Goal: Task Accomplishment & Management: Use online tool/utility

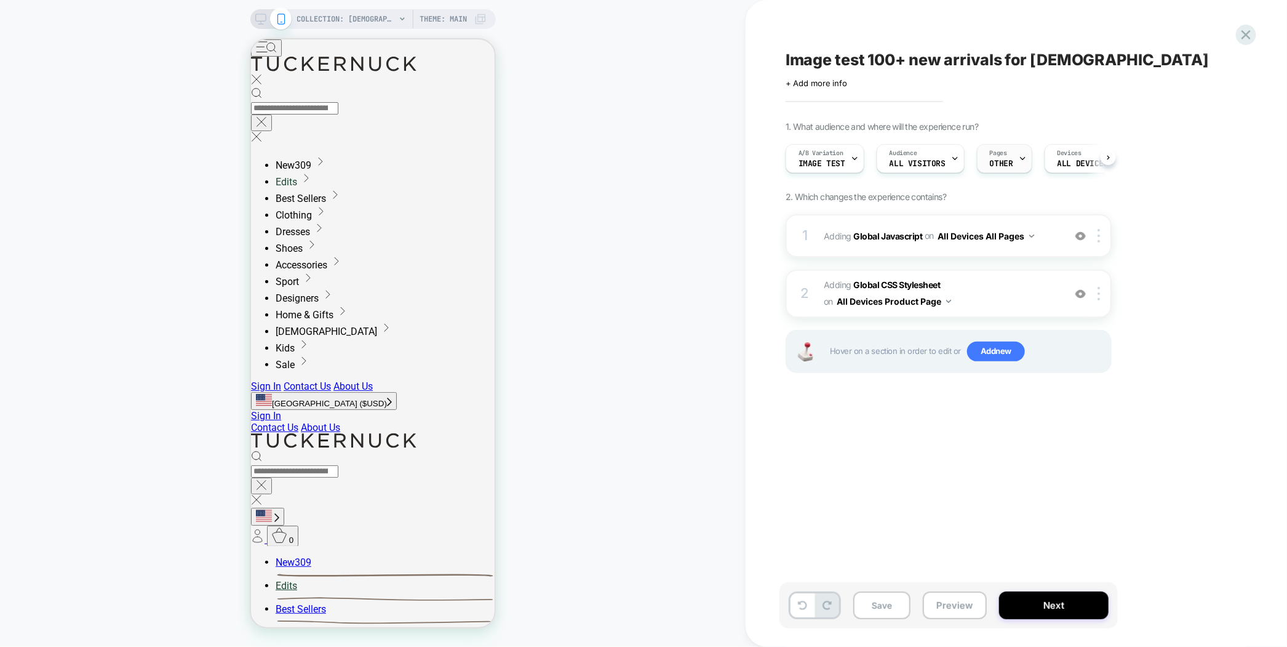
click at [1009, 166] on span "OTHER" at bounding box center [1001, 163] width 23 height 9
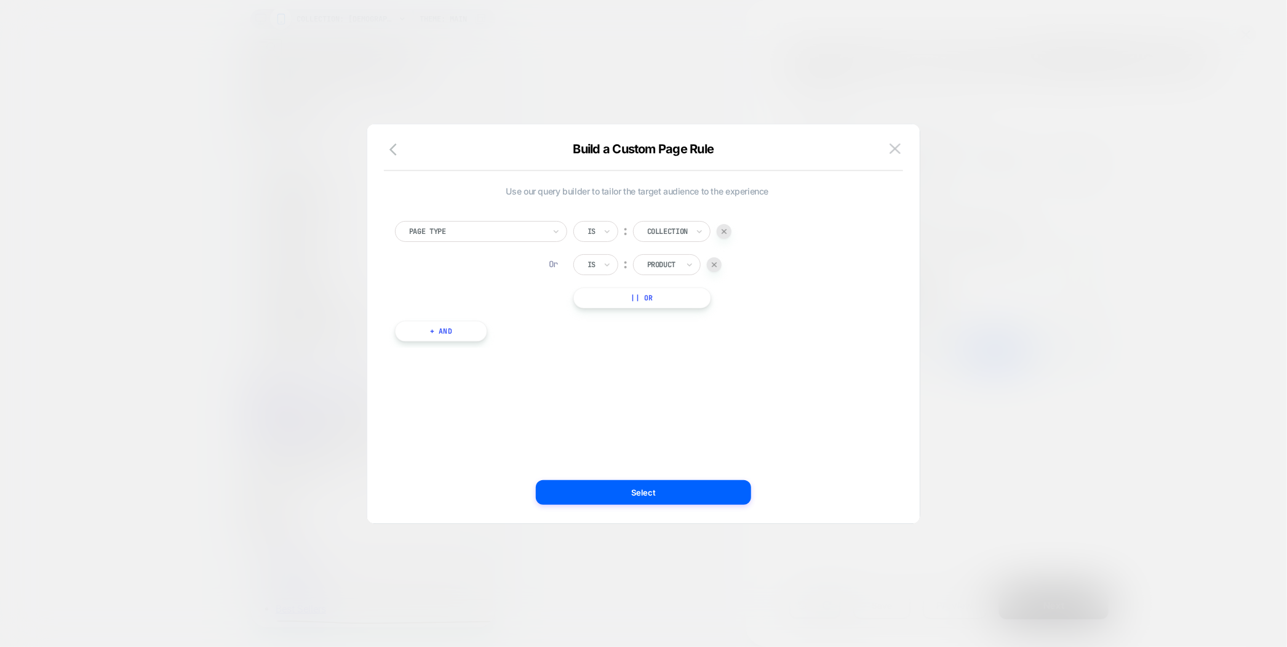
click at [1009, 166] on div at bounding box center [643, 323] width 1287 height 647
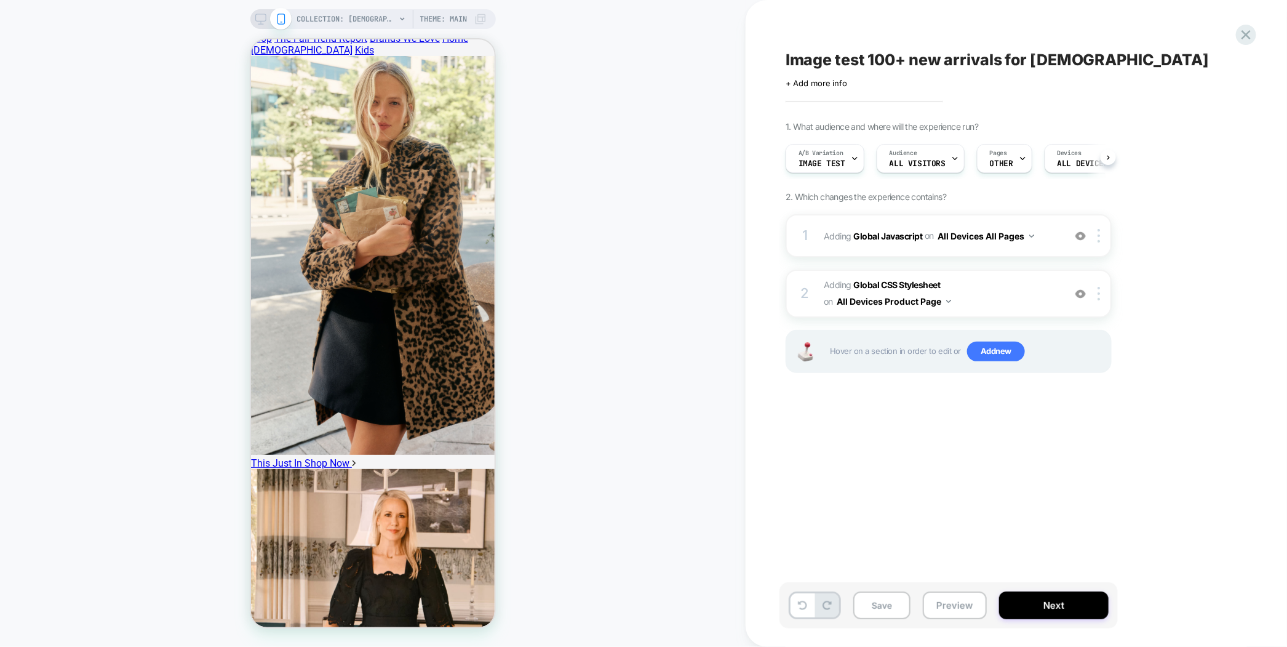
scroll to position [922, 0]
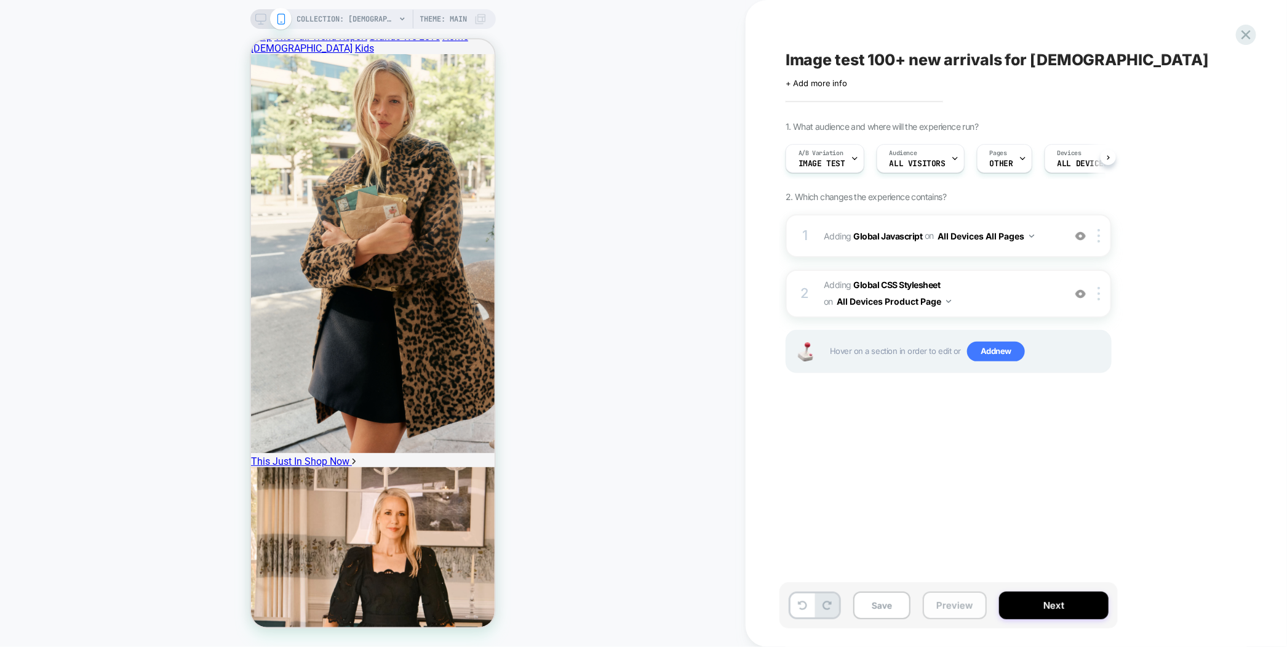
click at [968, 617] on button "Preview" at bounding box center [955, 605] width 64 height 28
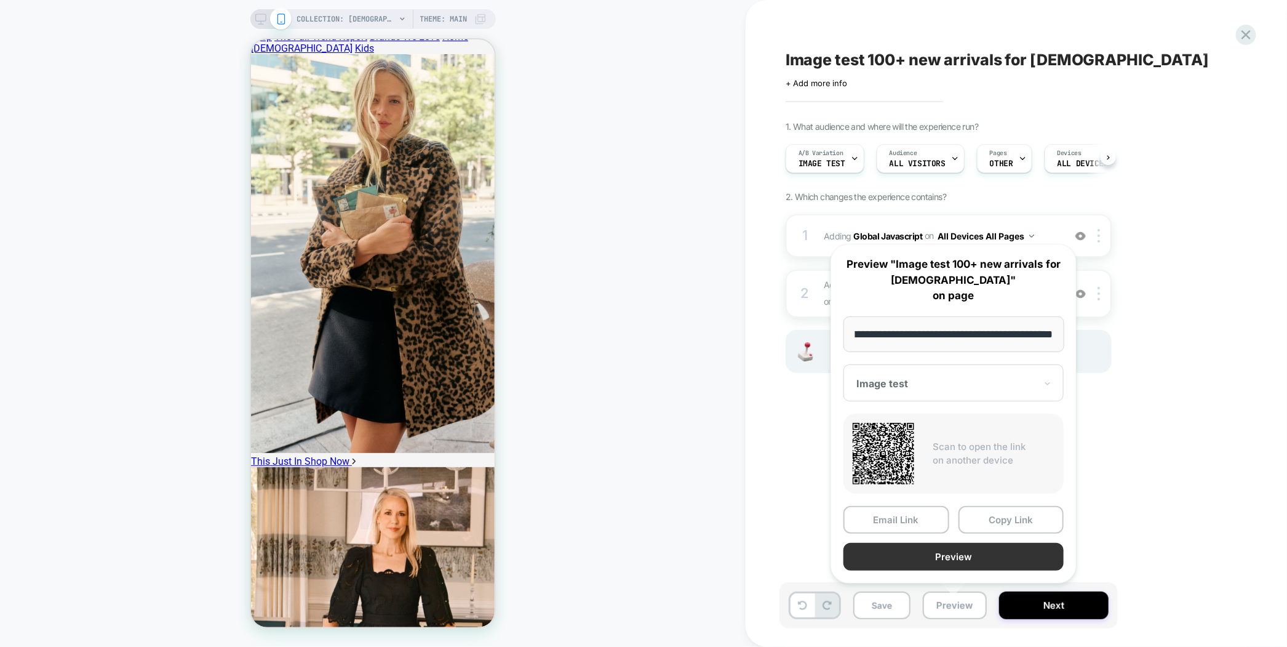
scroll to position [0, 0]
click at [939, 561] on button "Preview" at bounding box center [954, 557] width 220 height 28
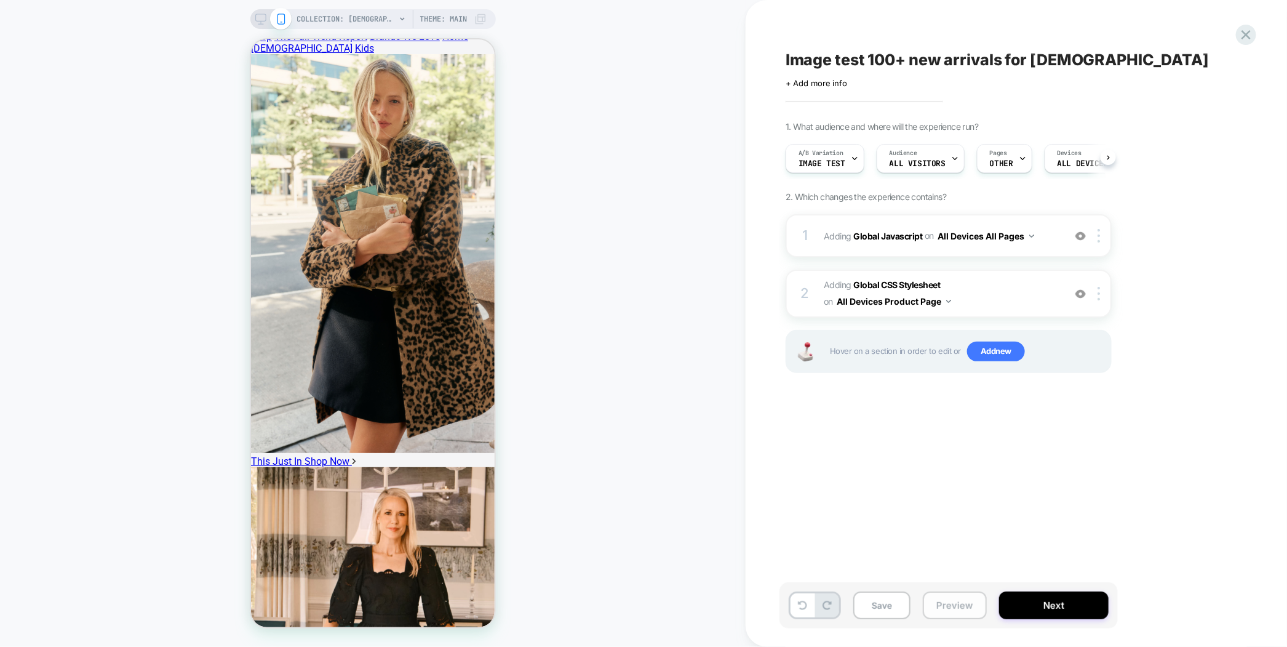
click at [957, 607] on button "Preview" at bounding box center [955, 605] width 64 height 28
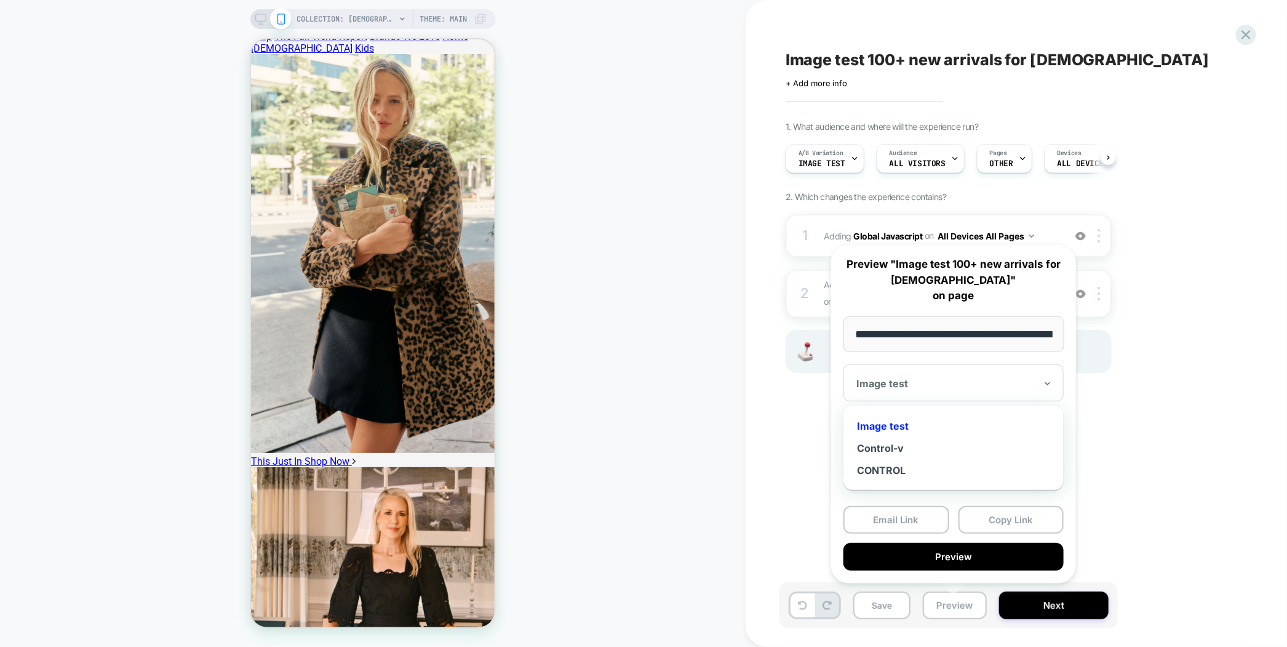
click at [995, 384] on div at bounding box center [947, 383] width 180 height 12
click at [905, 452] on div "Control-v" at bounding box center [954, 448] width 208 height 22
click at [991, 524] on button "Copy Link" at bounding box center [1012, 520] width 106 height 28
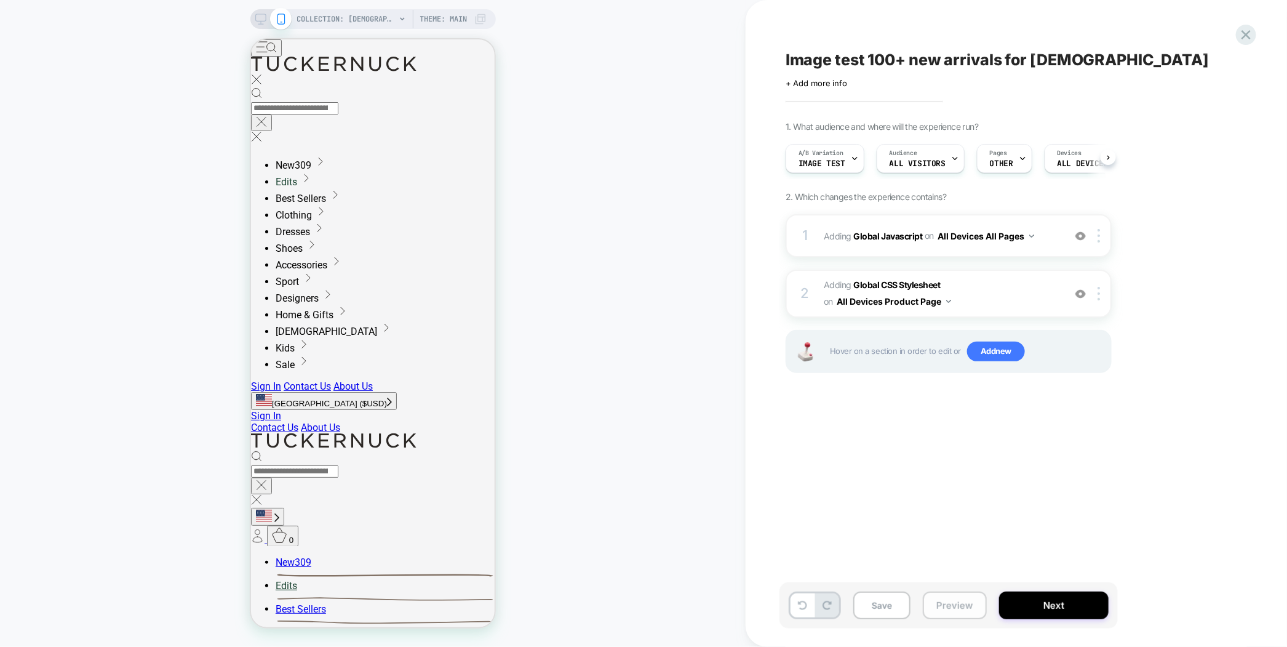
click at [960, 594] on button "Preview" at bounding box center [955, 605] width 64 height 28
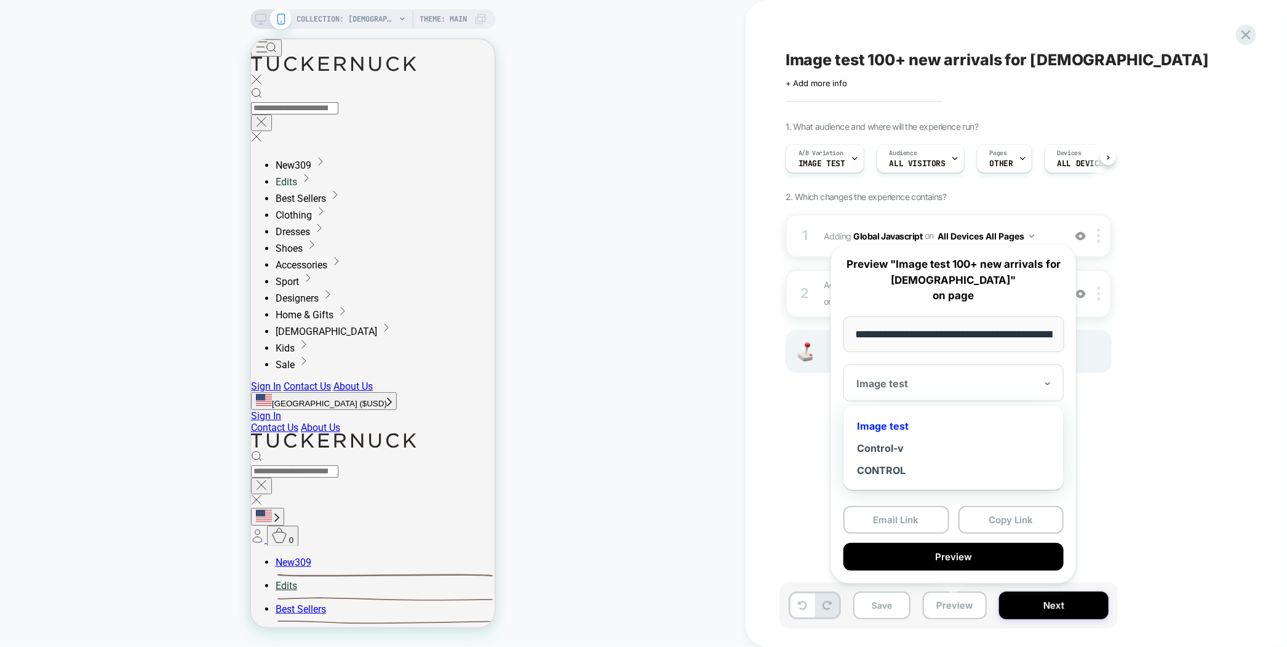
click at [995, 396] on div "Image test" at bounding box center [954, 382] width 220 height 37
click at [914, 446] on div "Control-v" at bounding box center [954, 448] width 208 height 22
click at [1027, 518] on button "Copy Link" at bounding box center [1012, 520] width 106 height 28
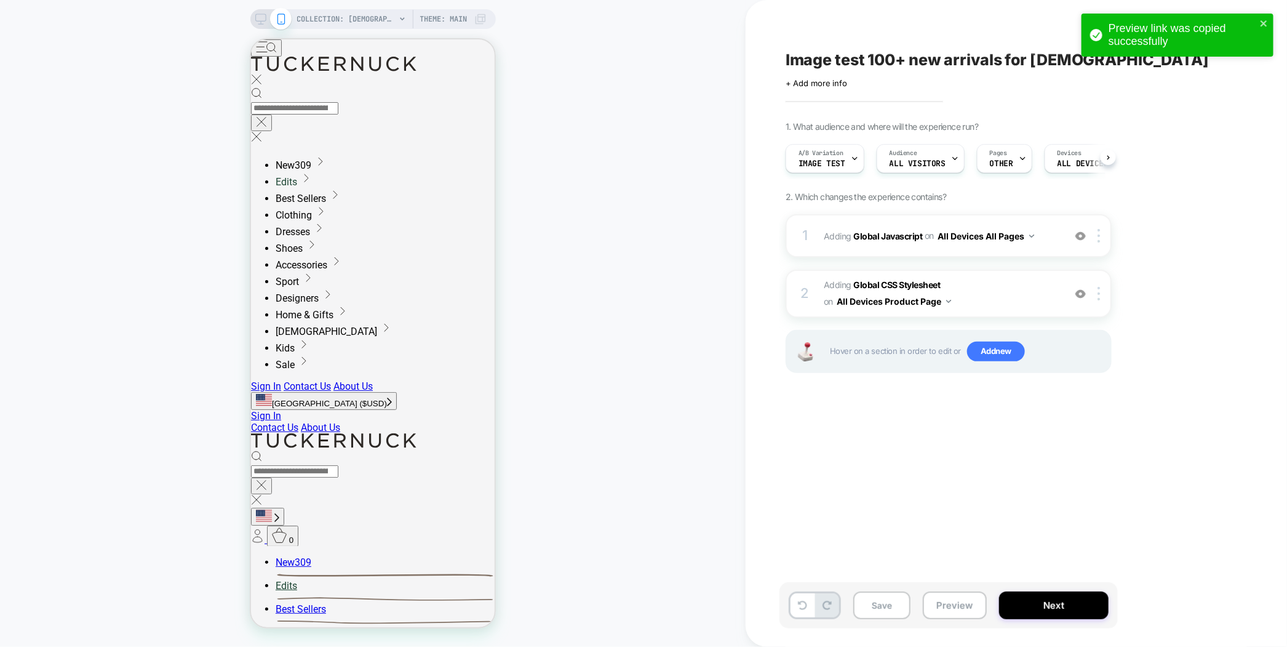
click at [883, 66] on span "Image test 100+ new arrivals for ladies" at bounding box center [997, 59] width 423 height 18
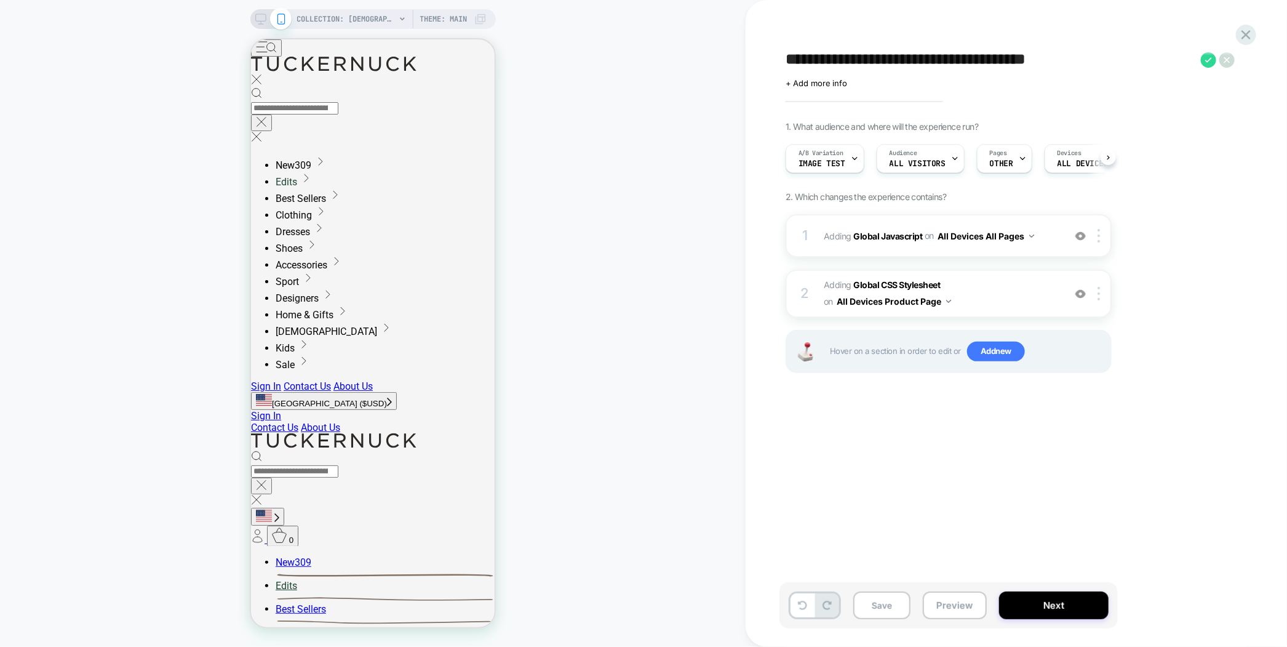
click at [883, 66] on textarea "**********" at bounding box center [990, 59] width 409 height 18
click at [765, 436] on div "**********" at bounding box center [1017, 323] width 542 height 647
click at [882, 231] on b "Global Javascript" at bounding box center [888, 235] width 69 height 10
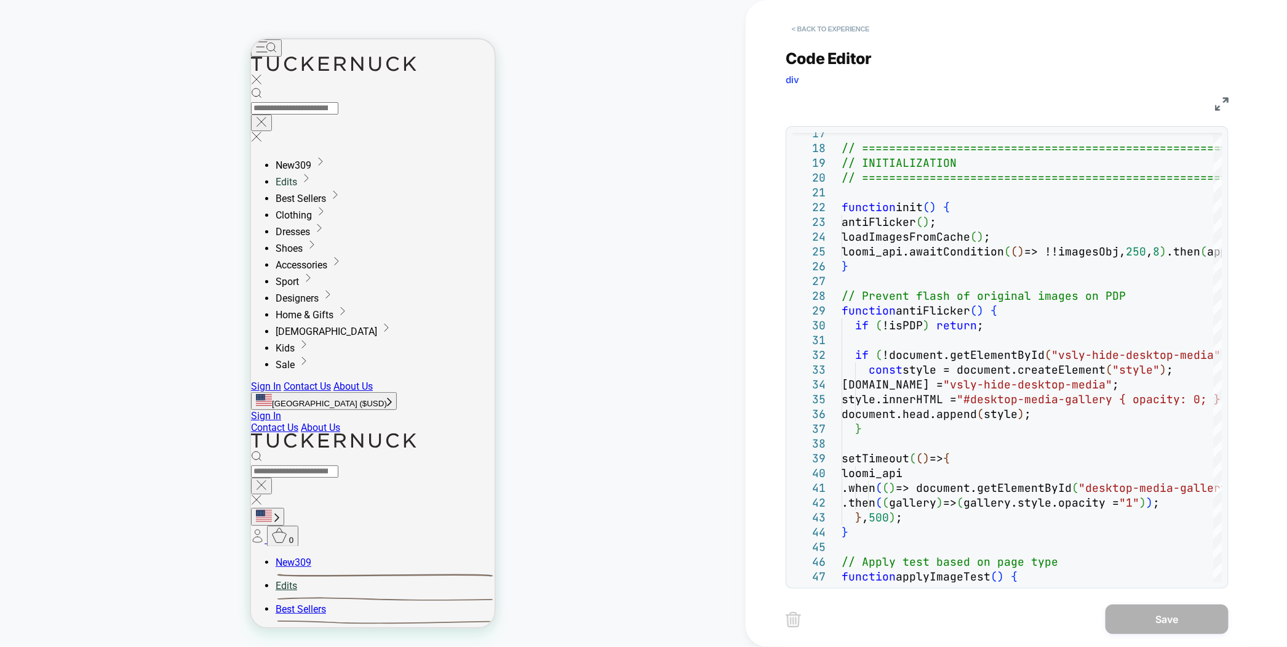
click at [825, 23] on button "< Back to experience" at bounding box center [831, 29] width 90 height 20
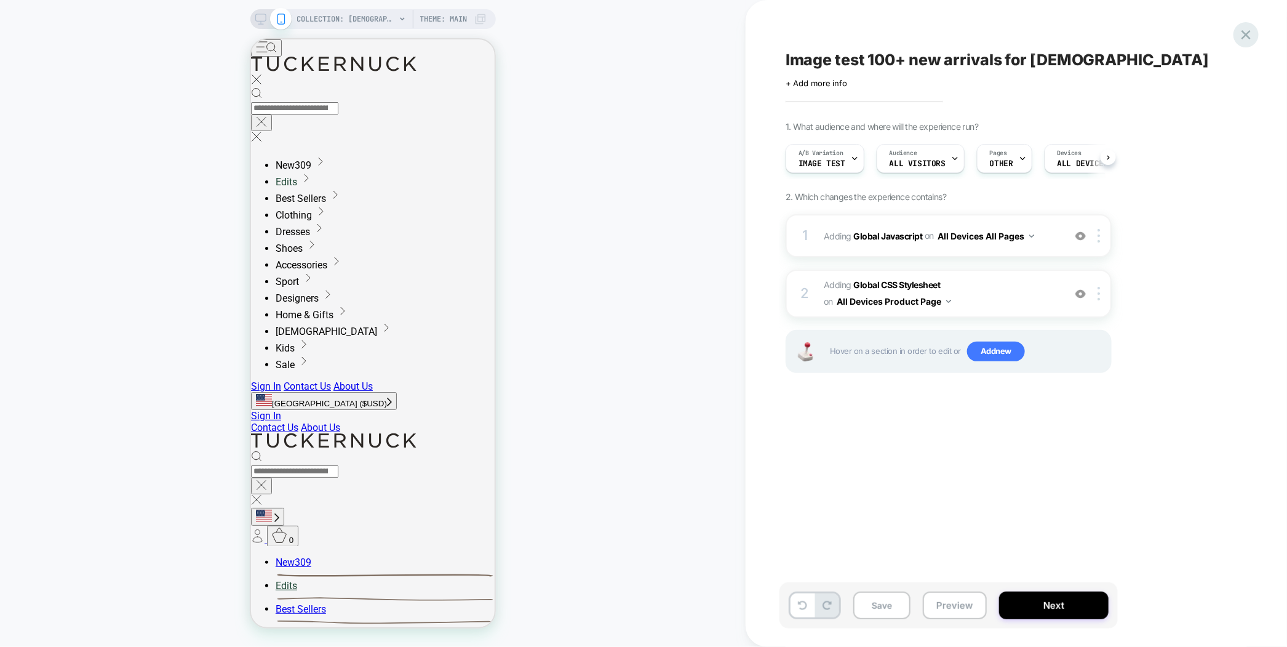
click at [1241, 42] on icon at bounding box center [1246, 34] width 17 height 17
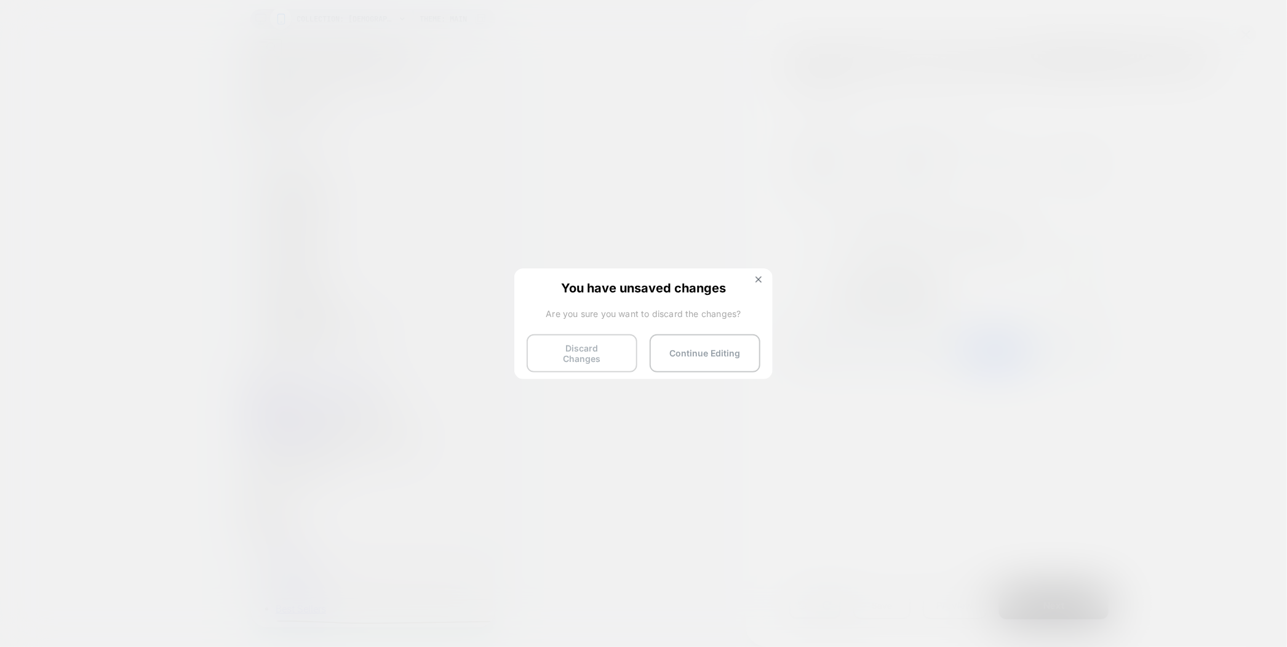
click at [606, 351] on button "Discard Changes" at bounding box center [582, 353] width 111 height 38
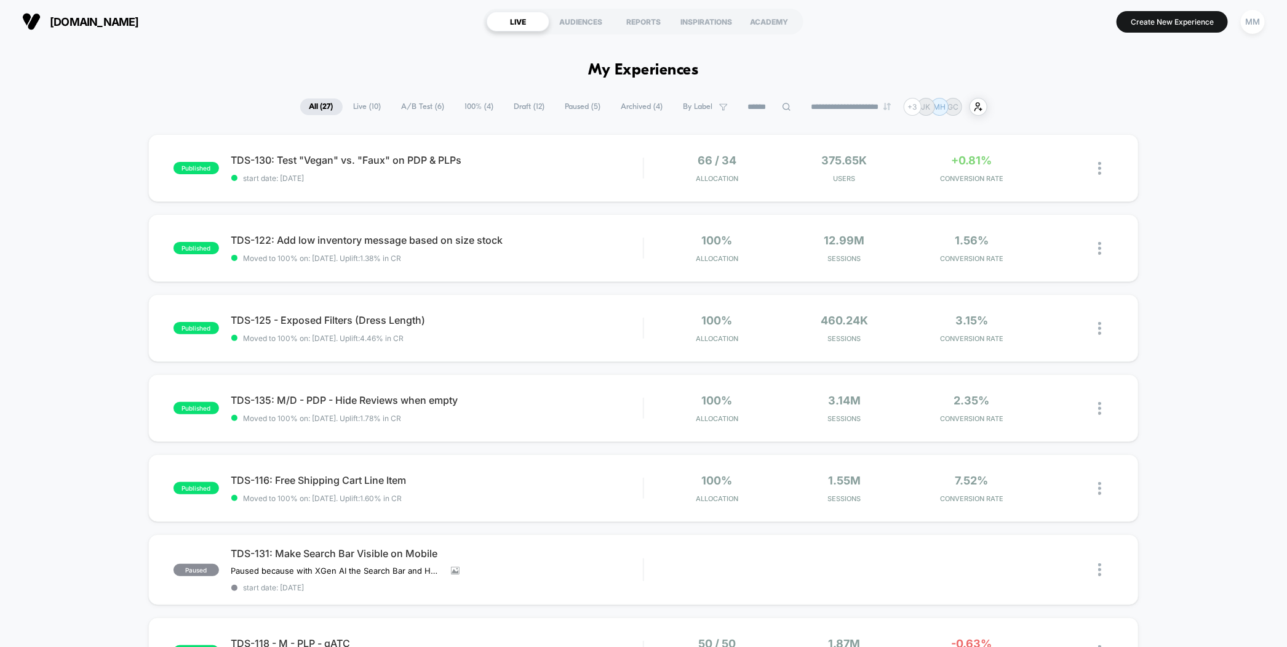
click at [524, 111] on span "Draft ( 12 )" at bounding box center [529, 106] width 49 height 17
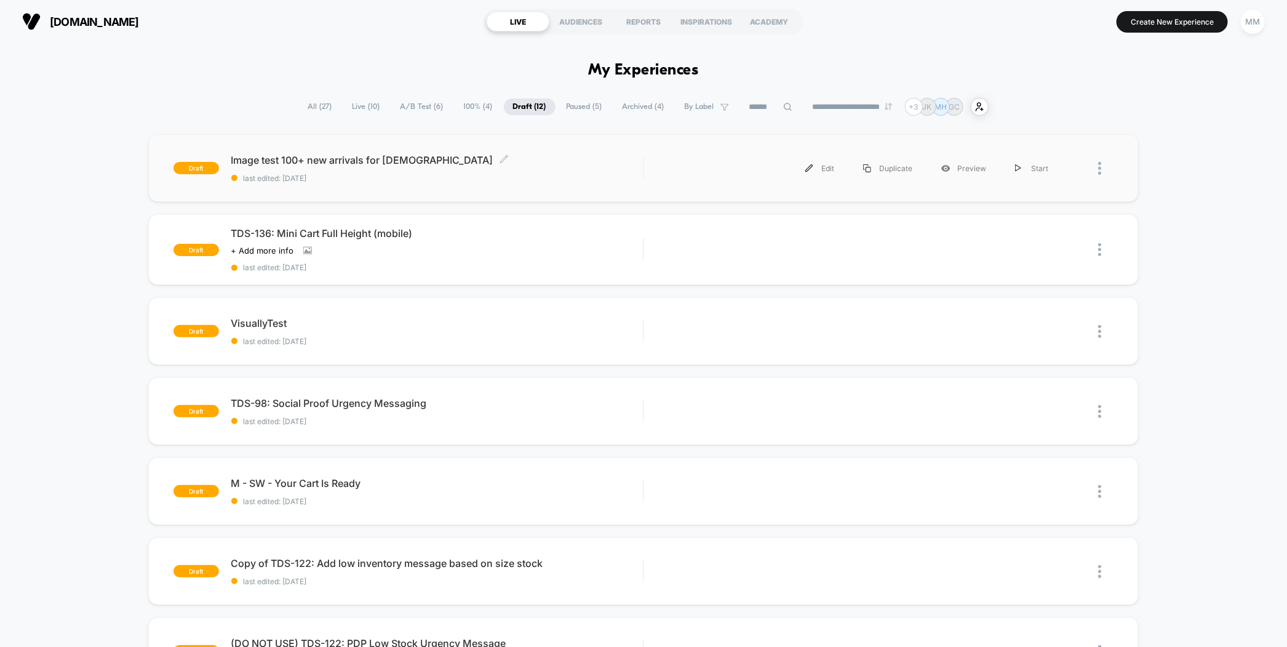
click at [509, 177] on span "last edited: 10/12/2025" at bounding box center [437, 178] width 412 height 9
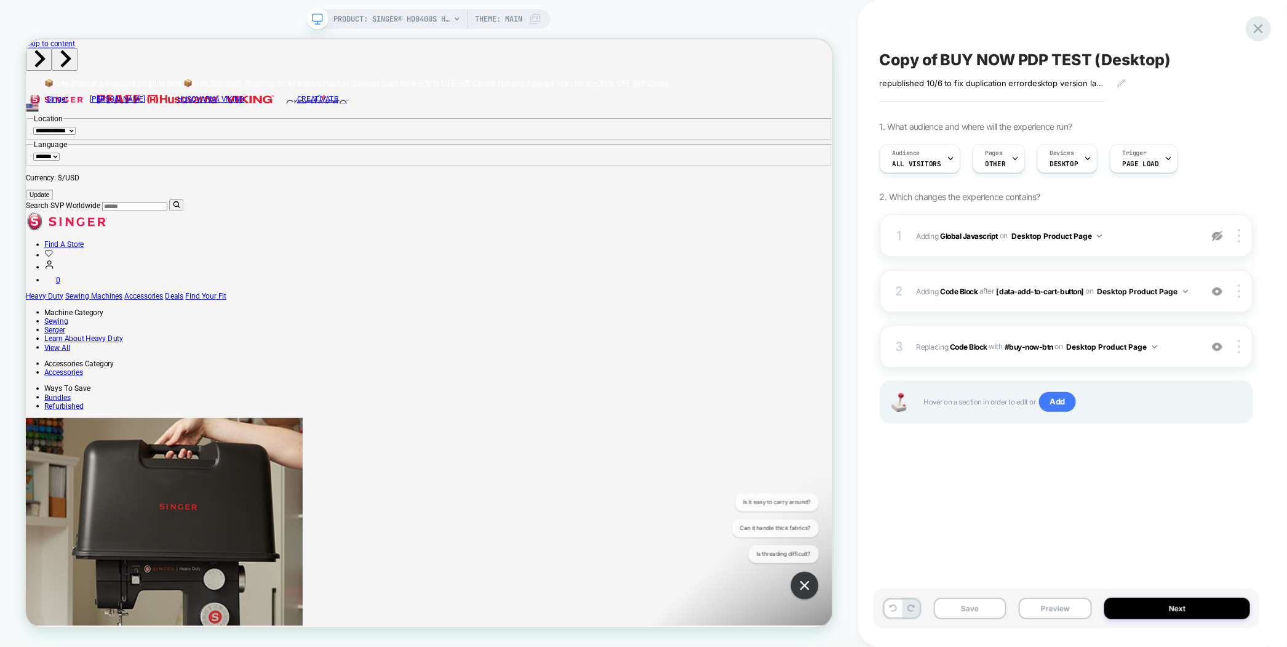
click at [1259, 37] on div at bounding box center [1258, 28] width 25 height 25
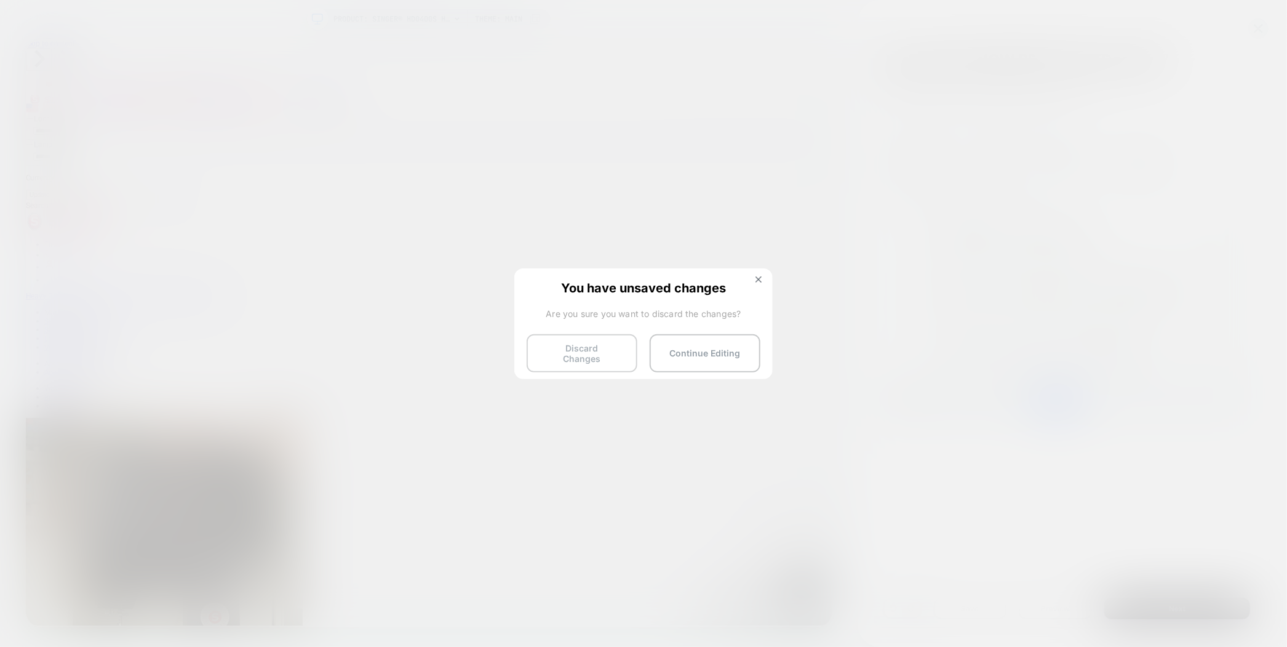
click at [612, 342] on button "Discard Changes" at bounding box center [582, 353] width 111 height 38
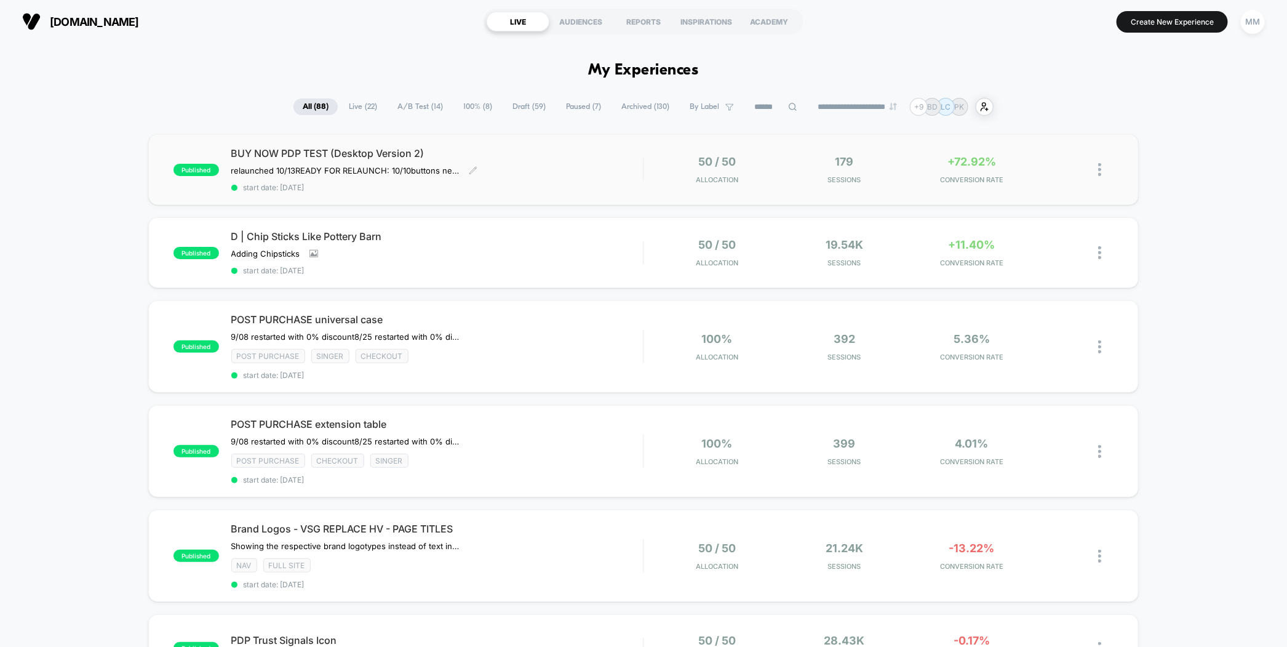
click at [588, 177] on div "BUY NOW PDP TEST (Desktop Version 2) r elaunched 10/13 READY FOR RELAUNCH: 10/1…" at bounding box center [437, 169] width 412 height 45
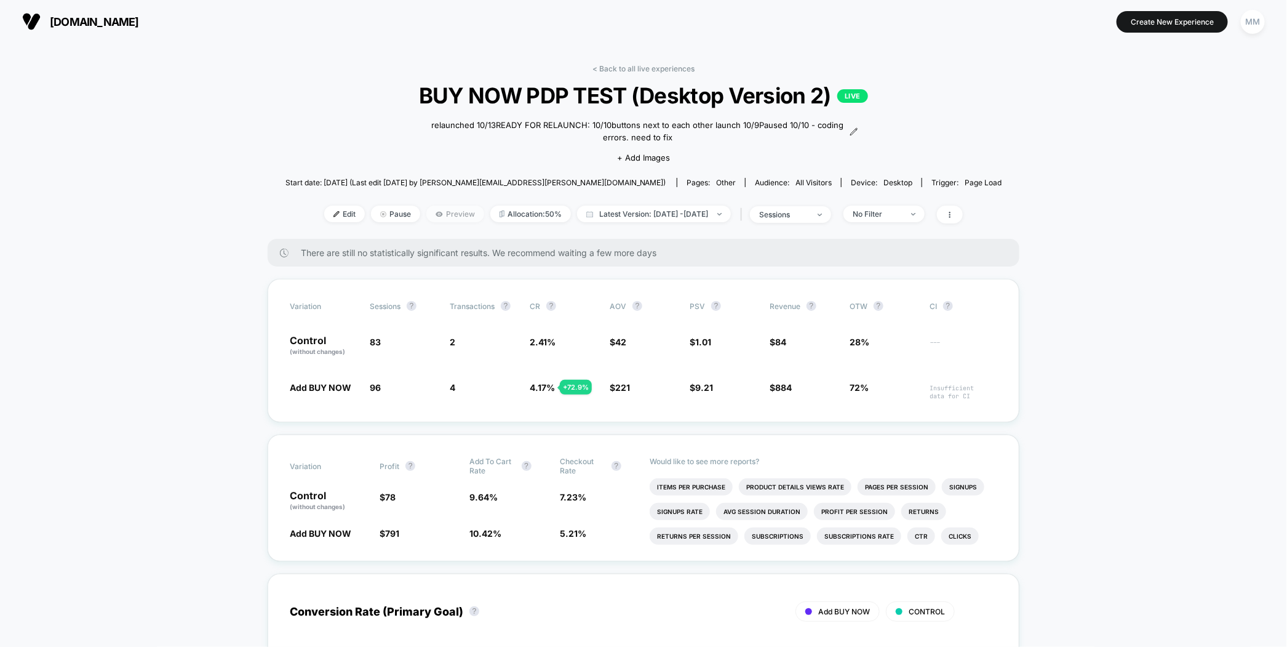
click at [432, 212] on span "Preview" at bounding box center [455, 214] width 58 height 17
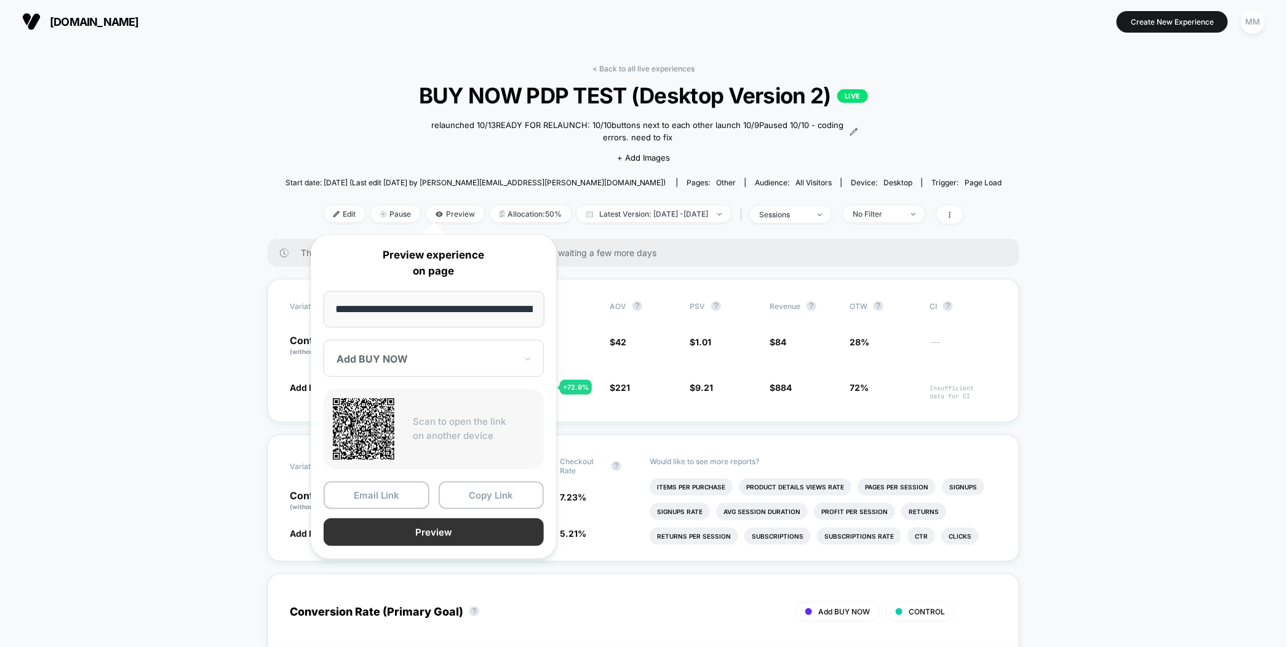
click at [434, 521] on button "Preview" at bounding box center [434, 532] width 220 height 28
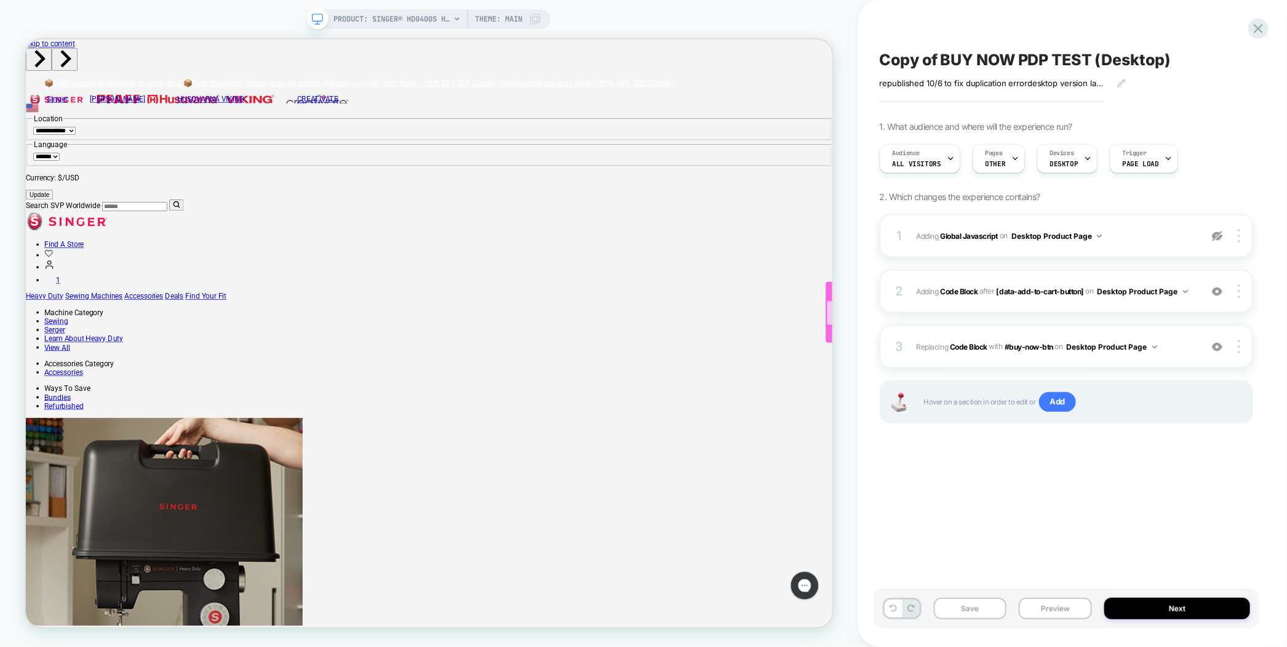
click at [1092, 406] on div at bounding box center [1172, 404] width 160 height 36
click at [1098, 408] on div at bounding box center [1173, 404] width 158 height 34
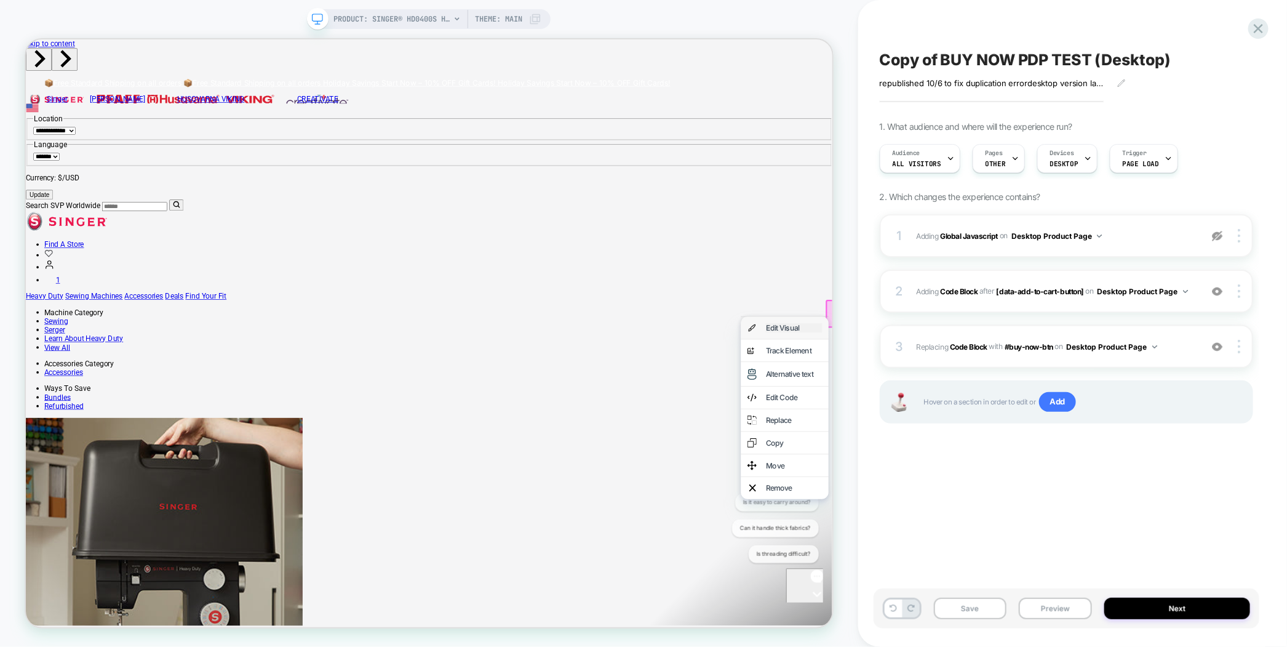
click at [1060, 422] on div "Edit Visual" at bounding box center [1049, 423] width 75 height 12
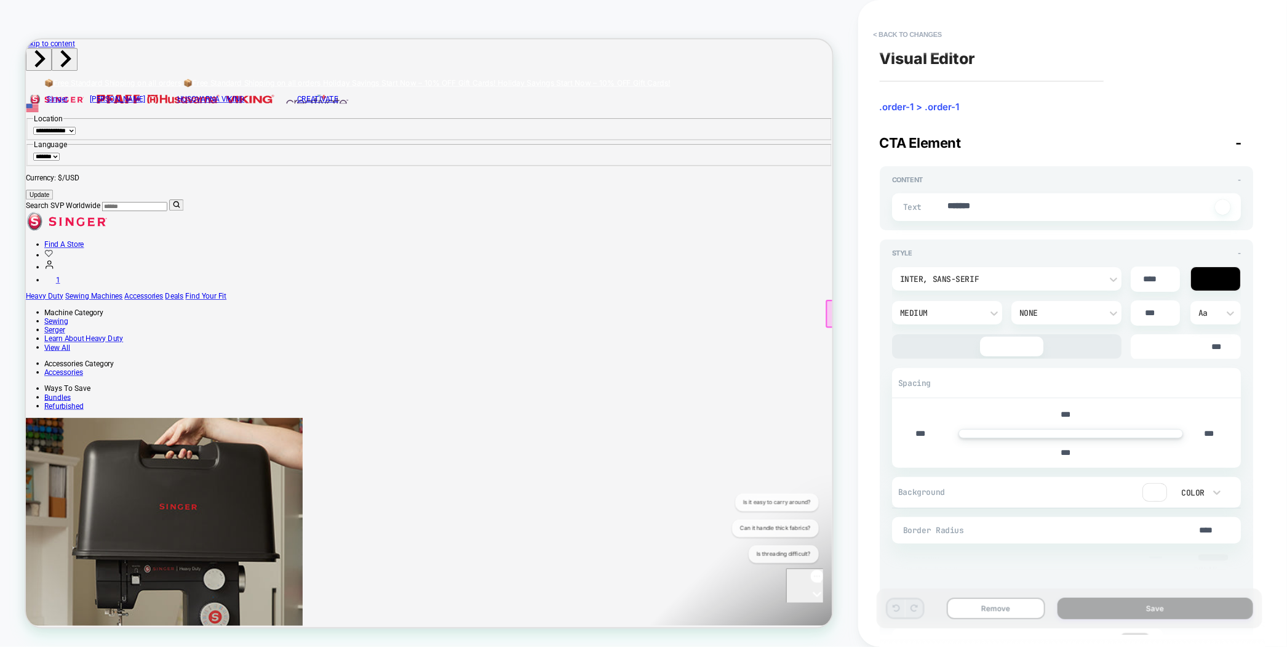
type textarea "*"
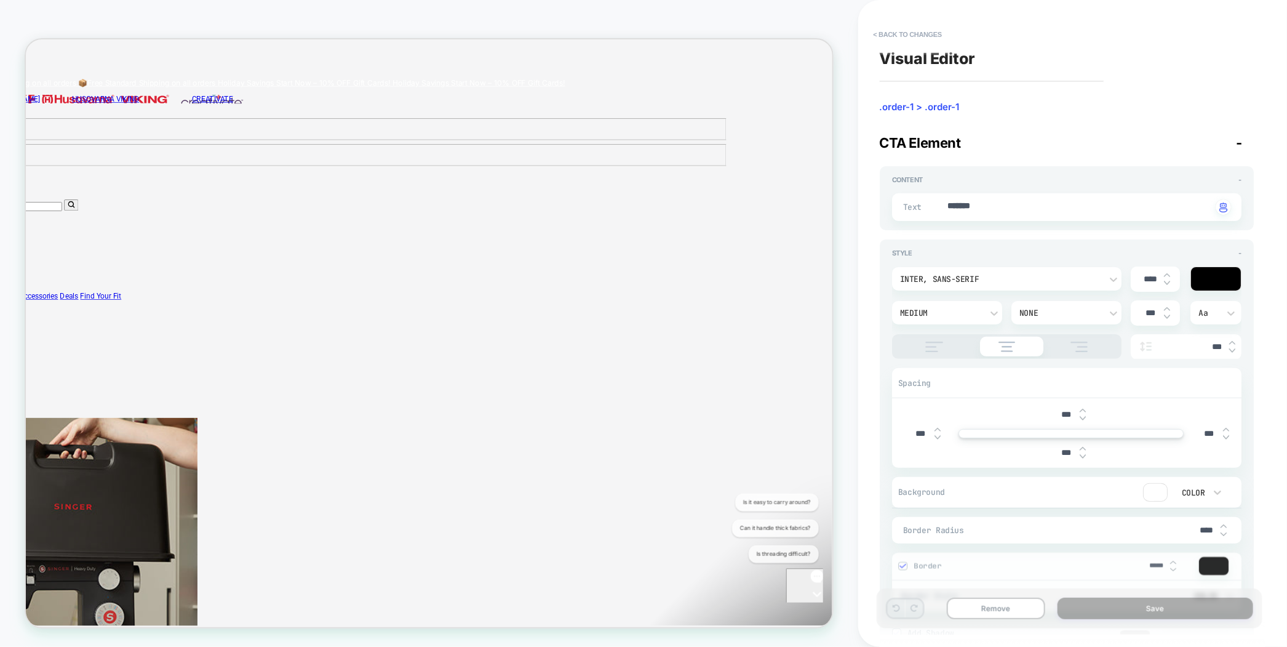
scroll to position [0, 148]
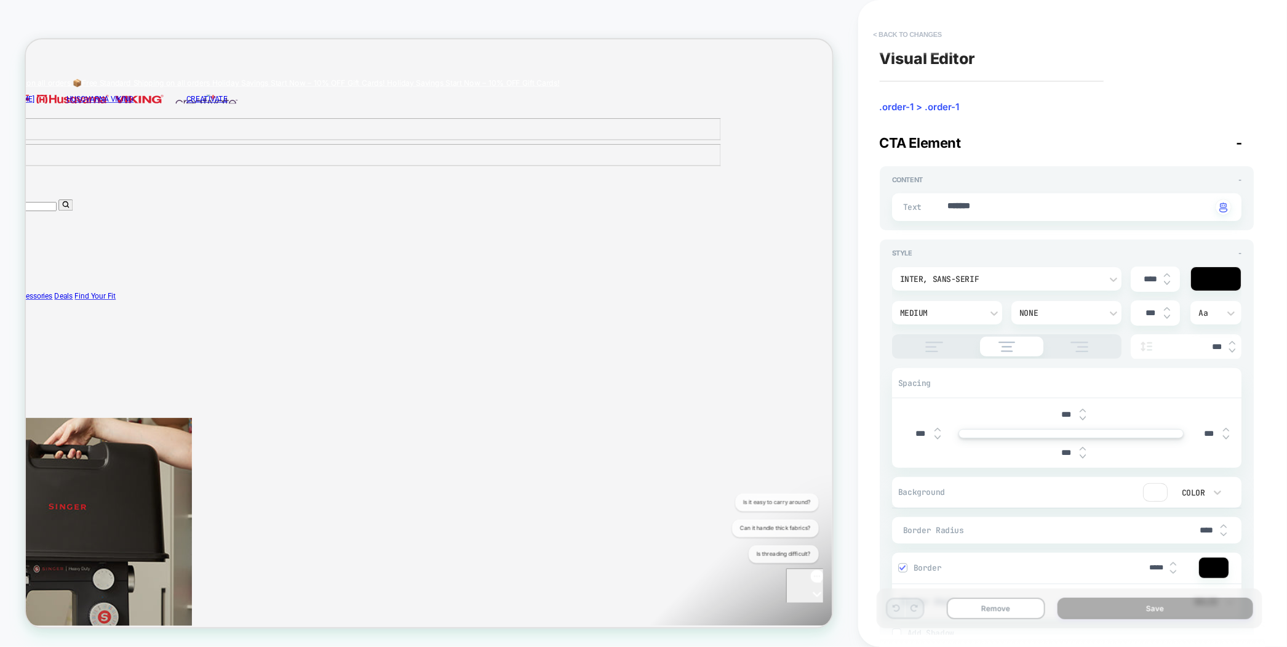
click at [910, 35] on button "< Back to changes" at bounding box center [908, 35] width 81 height 20
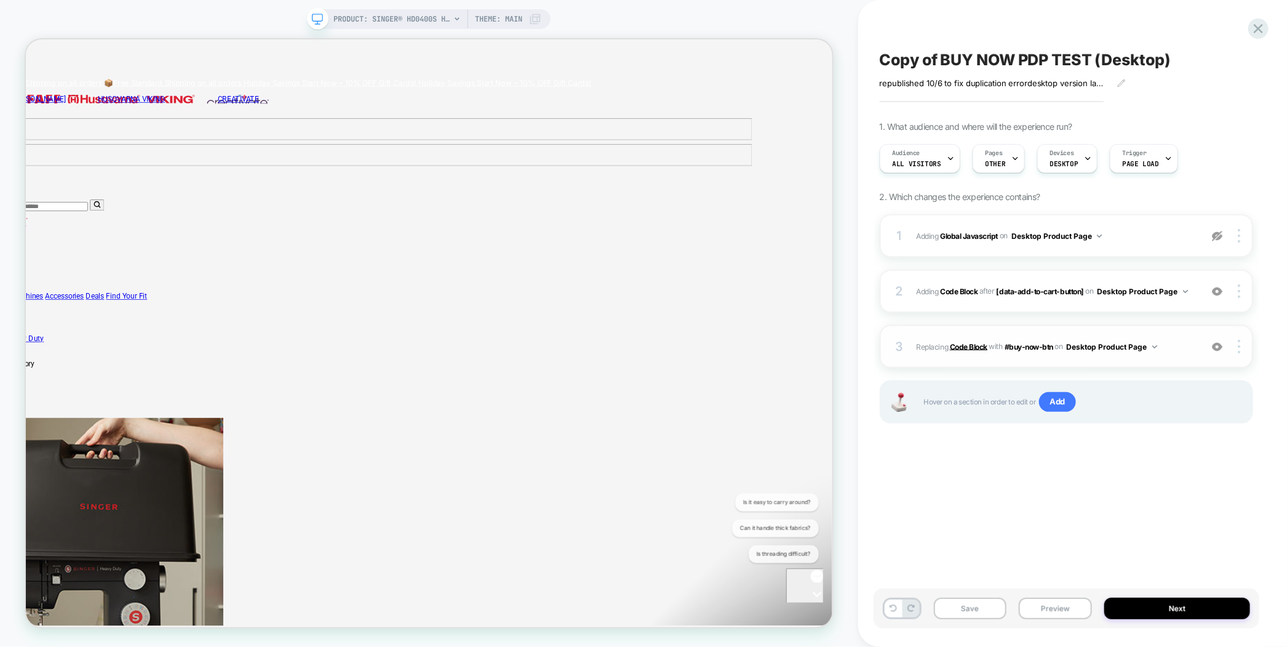
click at [984, 345] on b "Code Block" at bounding box center [969, 346] width 38 height 9
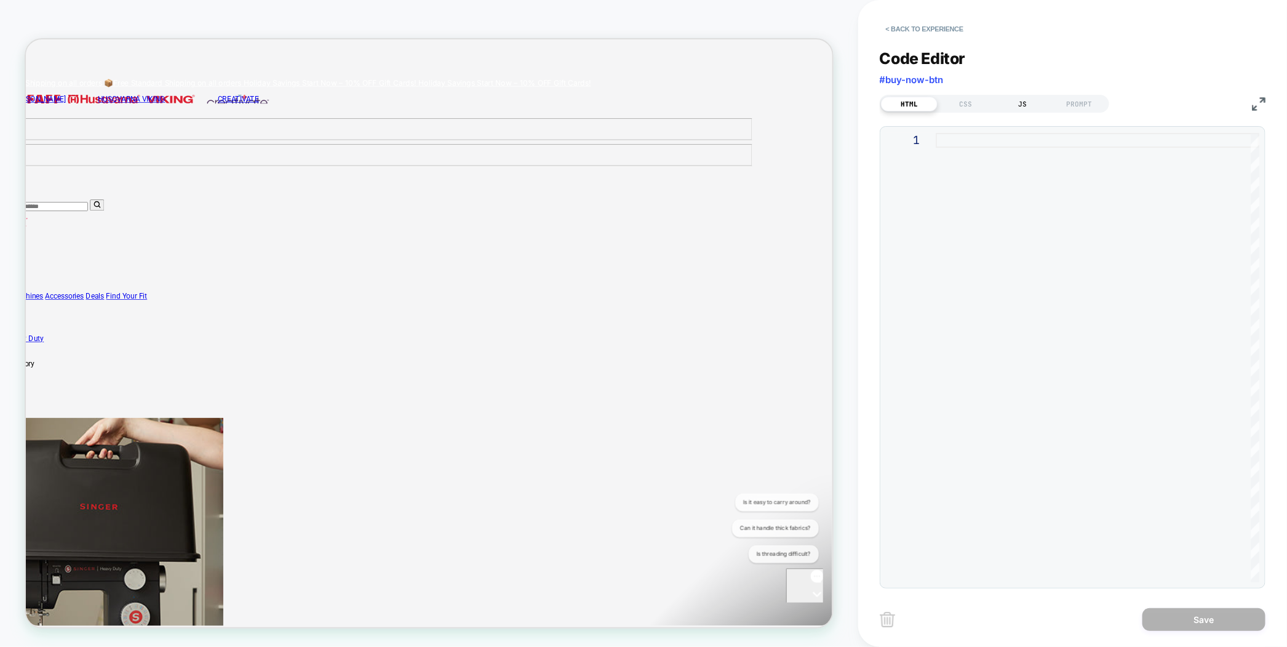
click at [1014, 101] on div "JS" at bounding box center [1023, 104] width 57 height 15
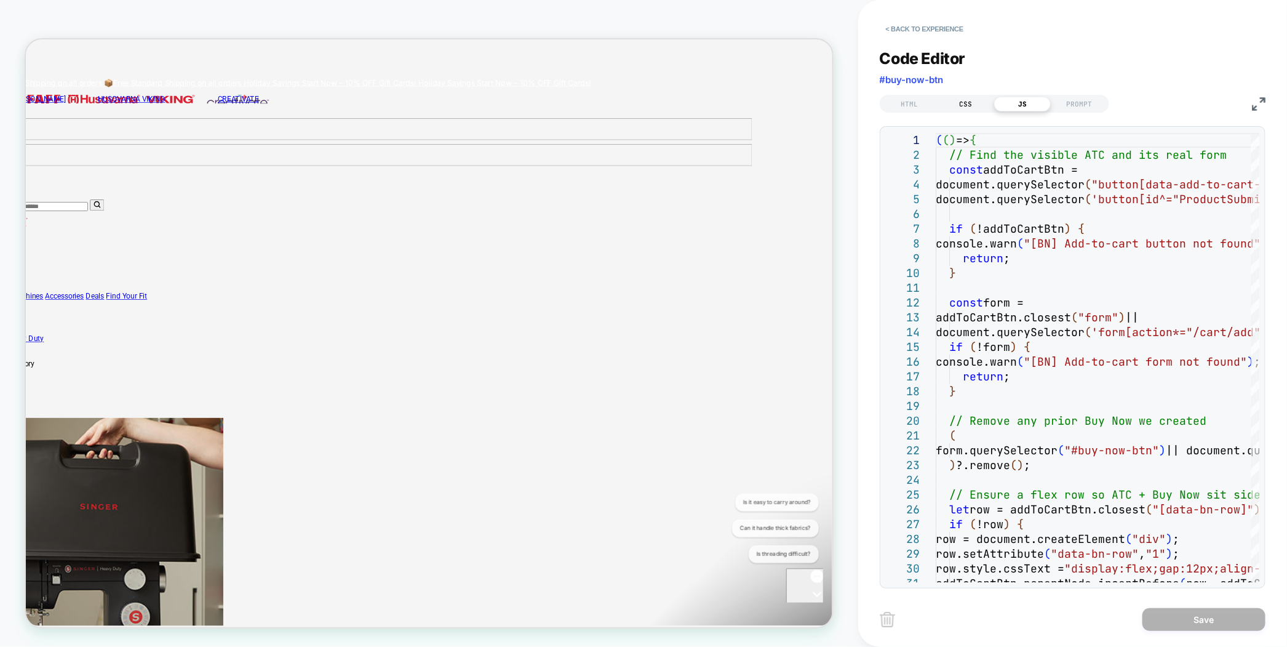
click at [961, 105] on div "CSS" at bounding box center [966, 104] width 57 height 15
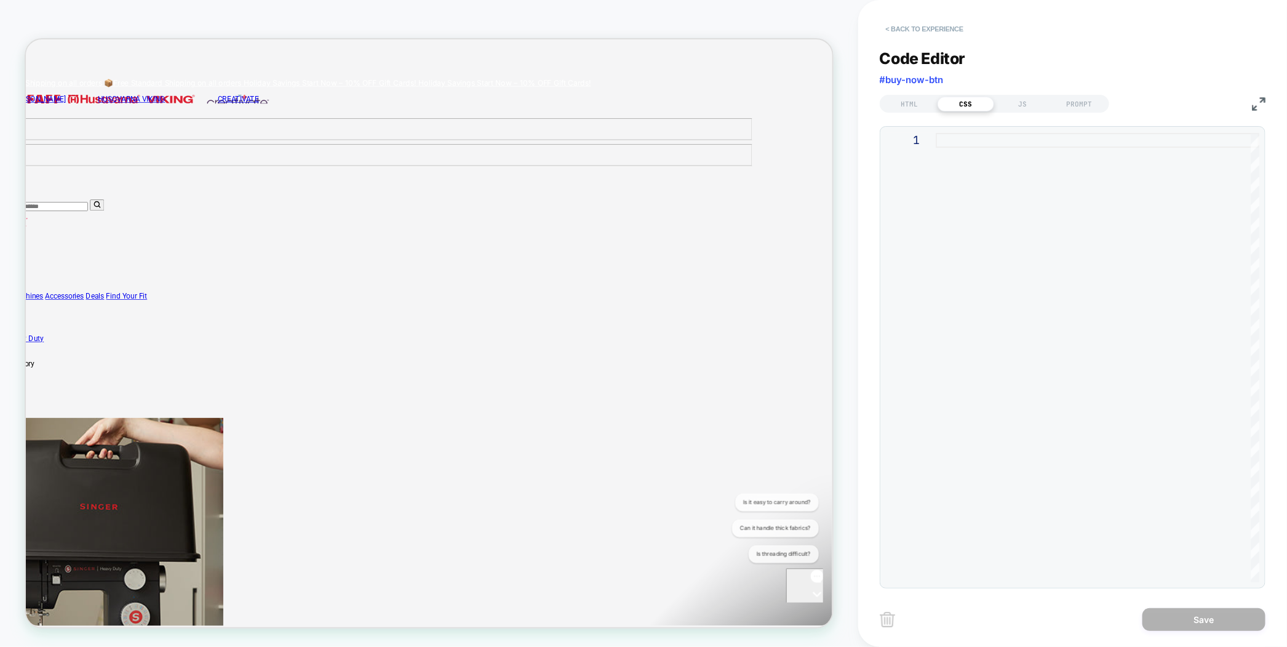
click at [934, 30] on button "< Back to experience" at bounding box center [925, 29] width 90 height 20
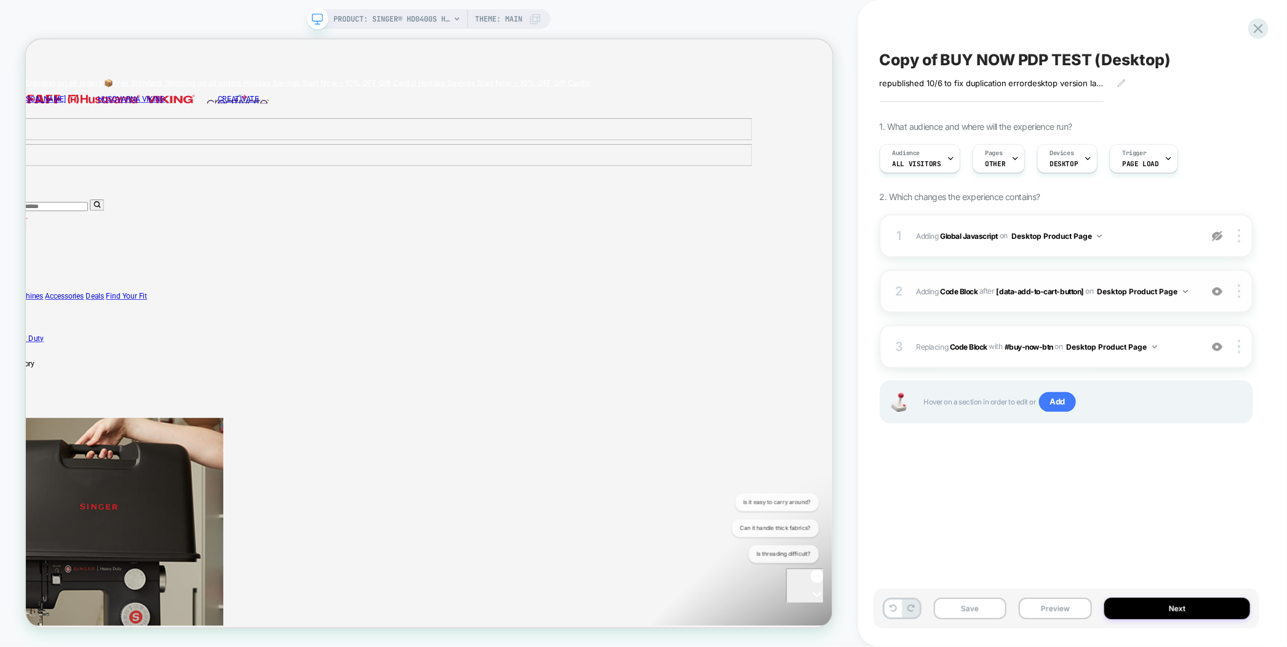
click at [1220, 291] on img at bounding box center [1217, 291] width 10 height 10
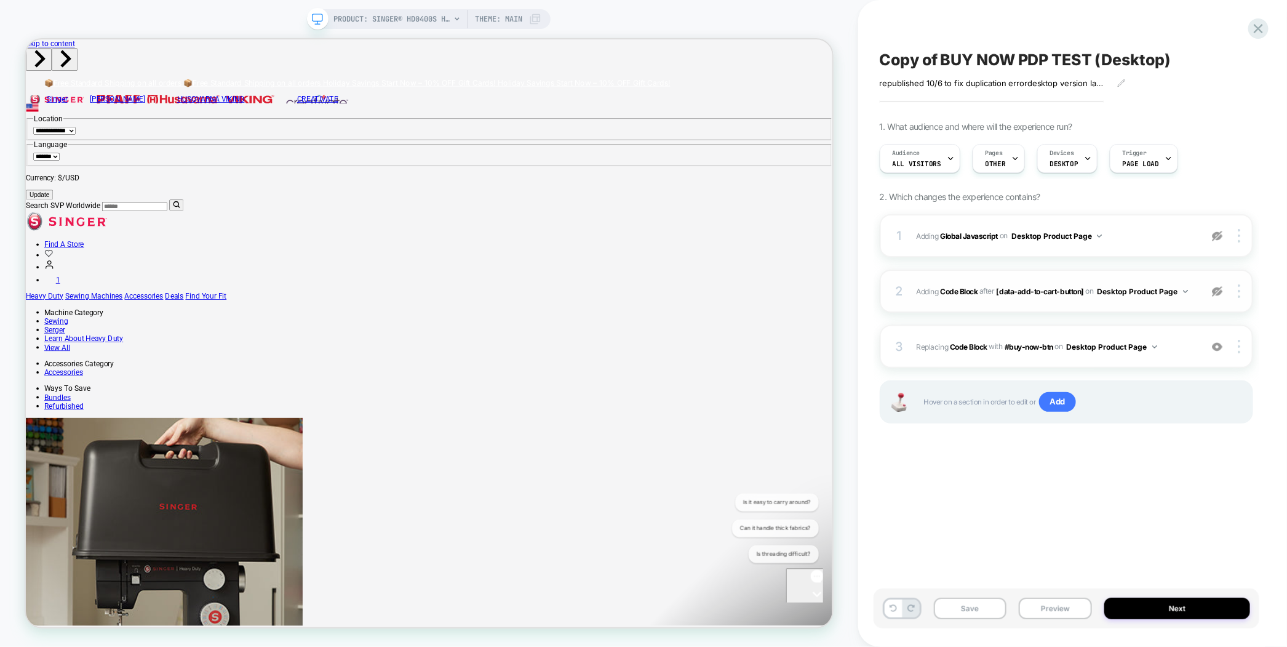
click at [1220, 291] on img at bounding box center [1217, 291] width 10 height 10
click at [968, 349] on b "Code Block" at bounding box center [969, 346] width 38 height 9
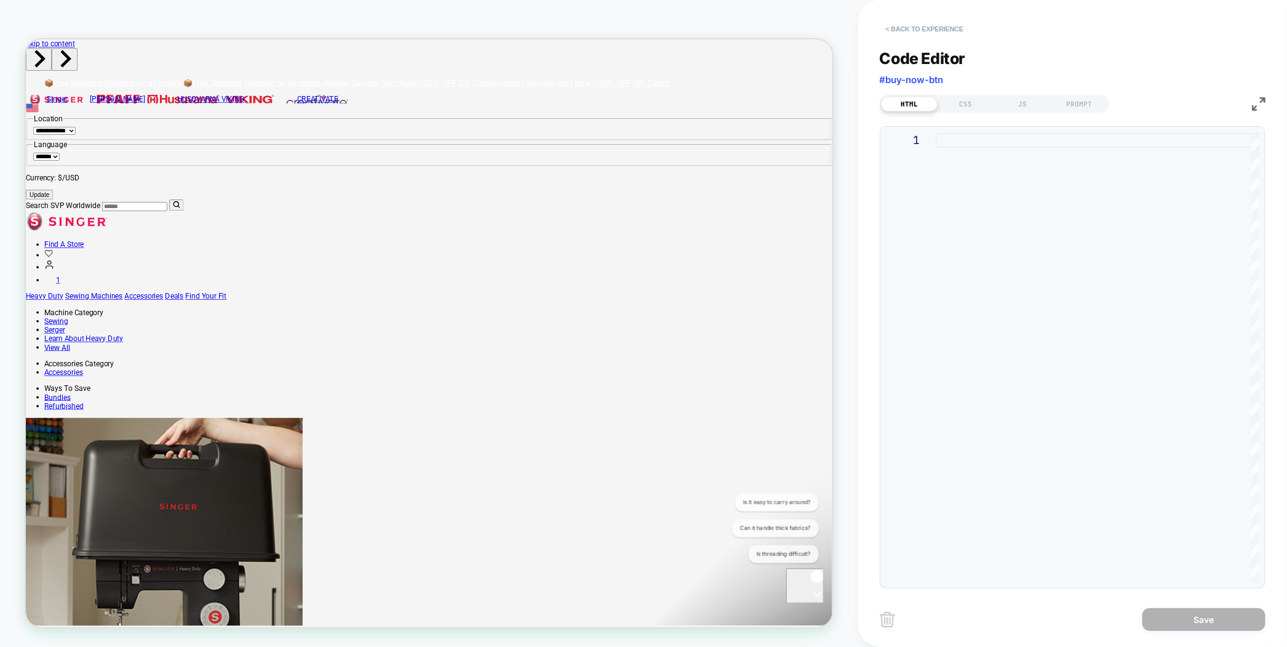
click at [905, 26] on button "< Back to experience" at bounding box center [925, 29] width 90 height 20
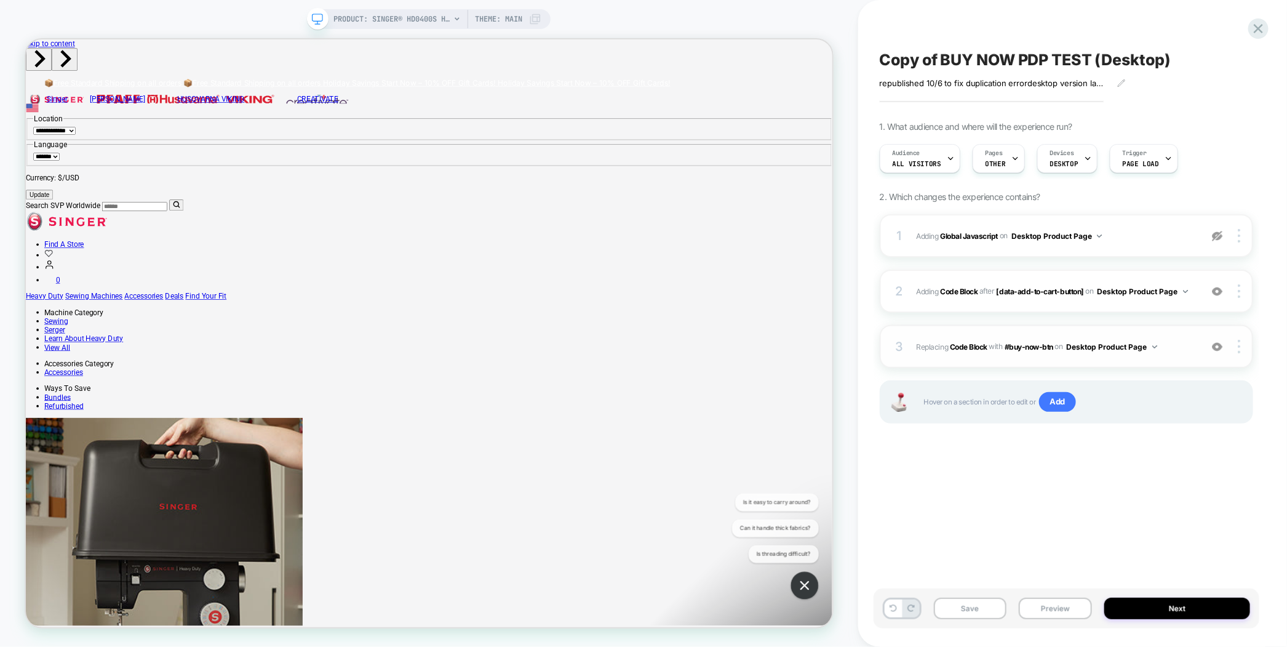
click at [1219, 346] on img at bounding box center [1217, 347] width 10 height 10
click at [1217, 292] on img at bounding box center [1217, 291] width 10 height 10
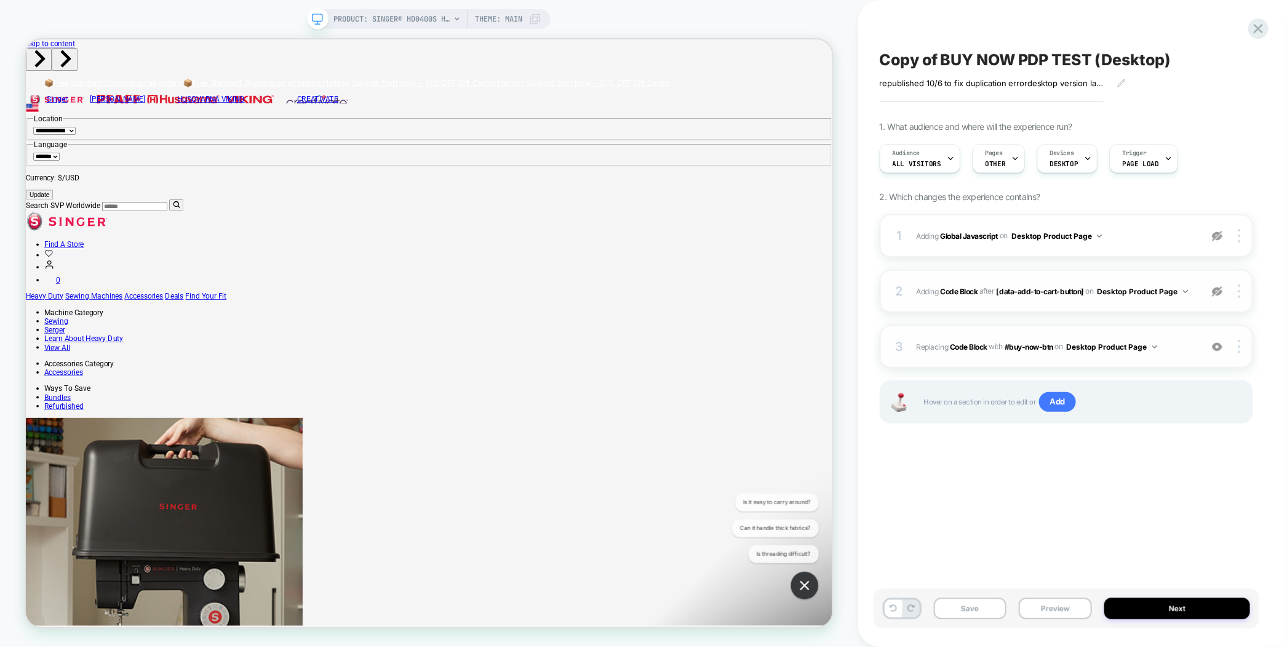
click at [1222, 298] on div "2 Adding Code Block AFTER [data-add-to-cart-button] [data-add-to-cart-button] o…" at bounding box center [1067, 291] width 374 height 43
click at [1222, 288] on img at bounding box center [1217, 291] width 10 height 10
click at [1261, 25] on icon at bounding box center [1259, 28] width 17 height 17
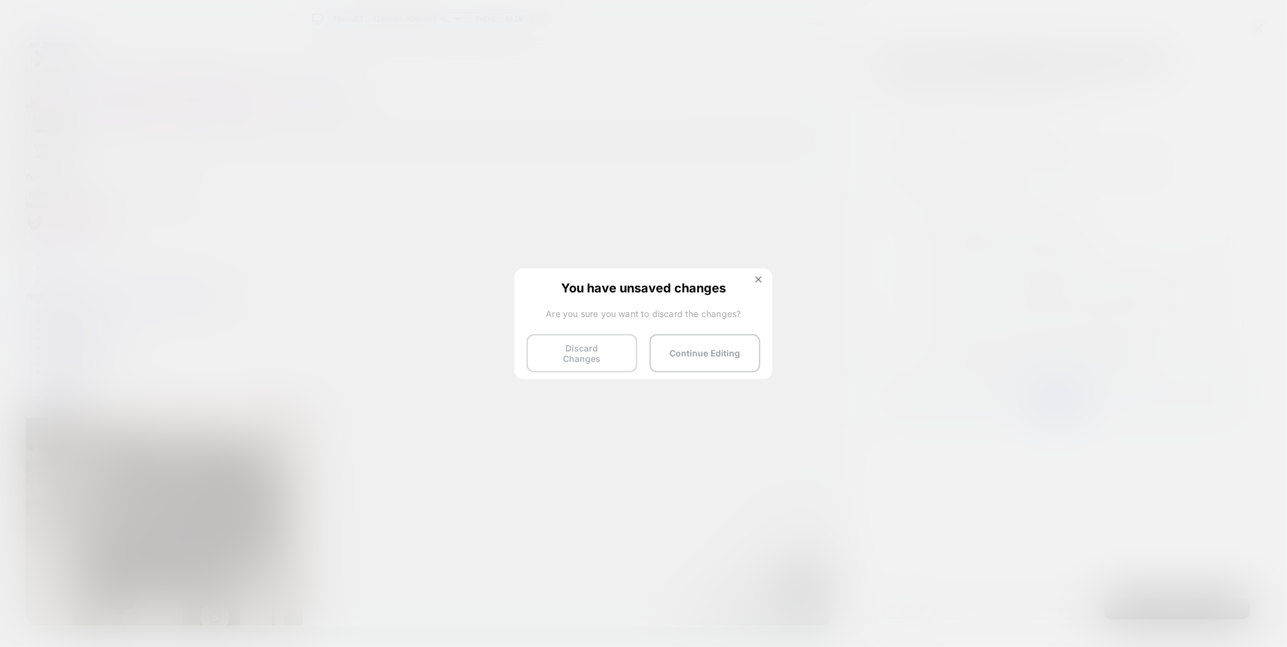
click at [596, 341] on button "Discard Changes" at bounding box center [582, 353] width 111 height 38
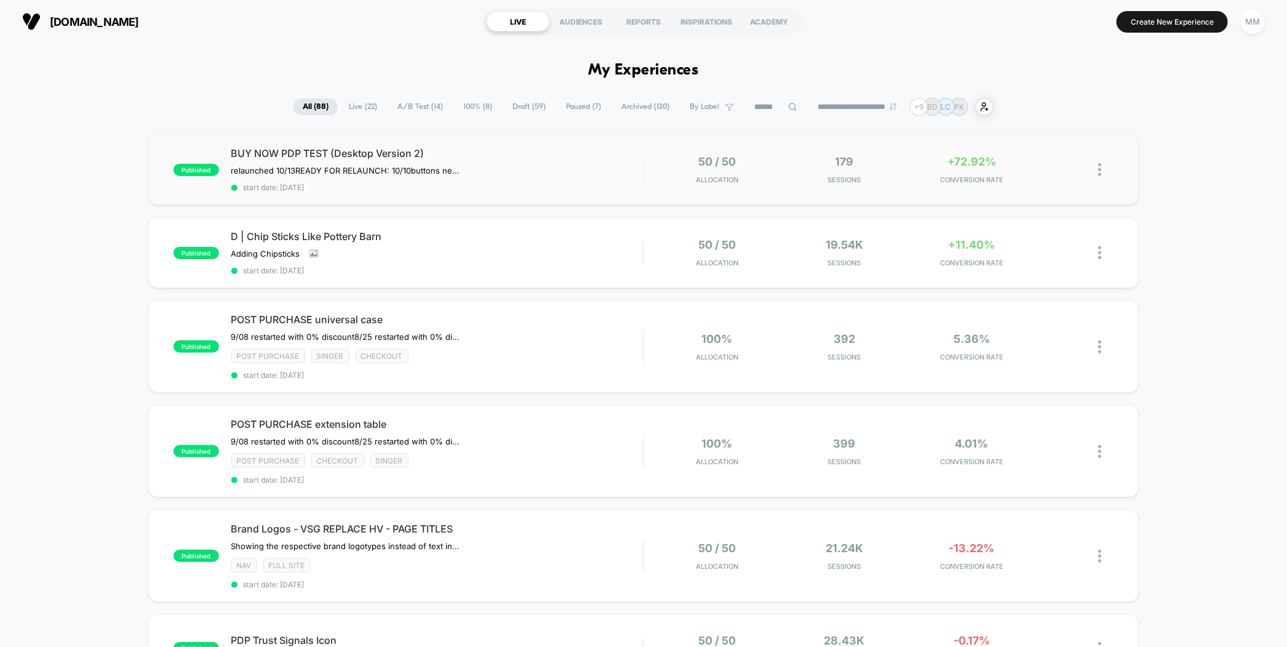
click at [513, 183] on span "start date: 10/13/2025" at bounding box center [437, 187] width 412 height 9
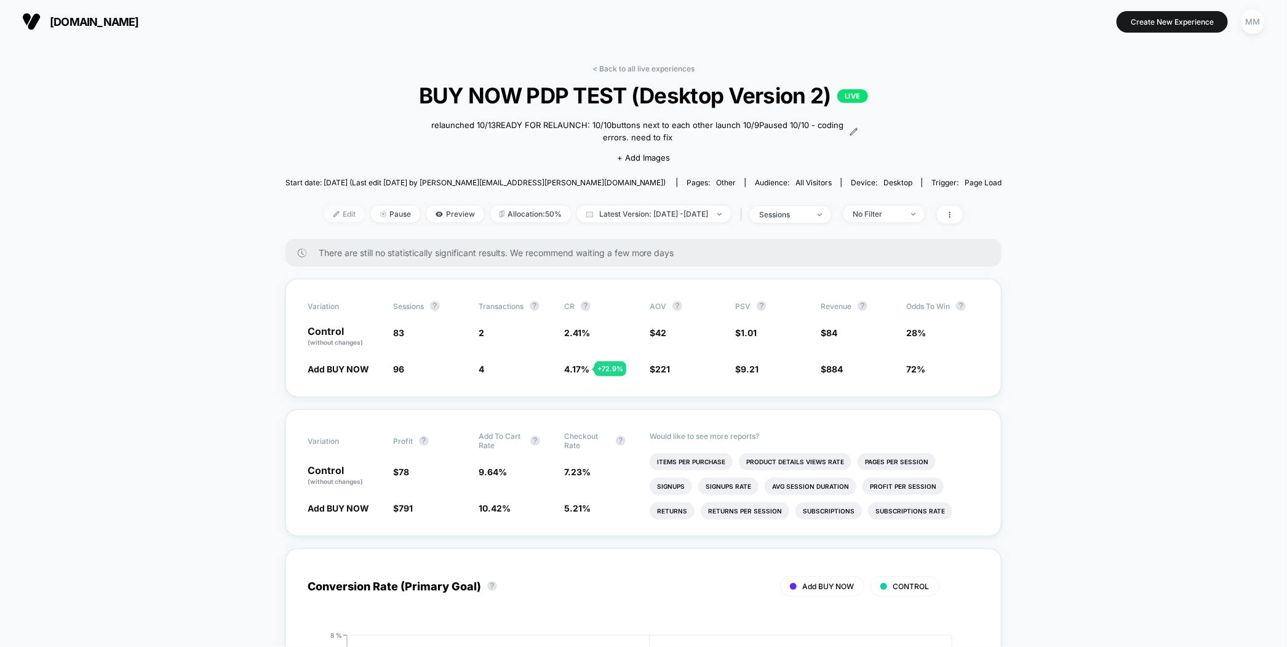
click at [327, 207] on span "Edit" at bounding box center [344, 214] width 41 height 17
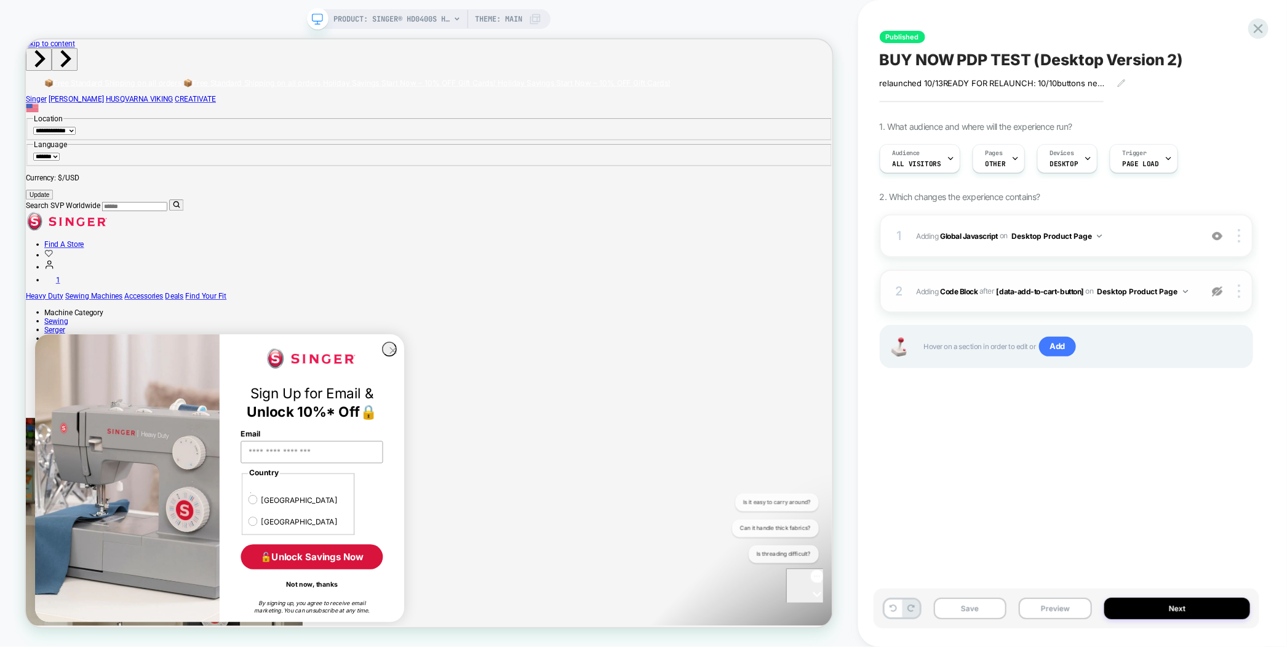
click at [1219, 292] on img at bounding box center [1217, 291] width 10 height 10
click at [1223, 286] on img at bounding box center [1217, 291] width 10 height 10
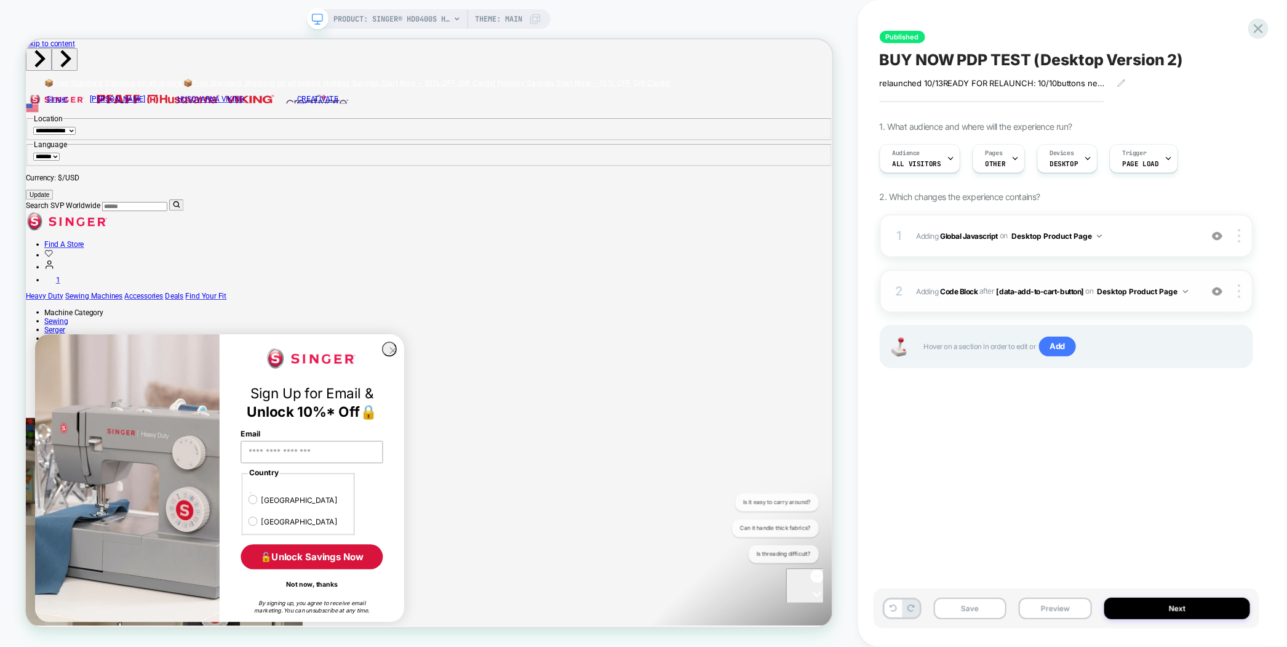
click at [1220, 292] on img at bounding box center [1217, 291] width 10 height 10
